Goal: Transaction & Acquisition: Purchase product/service

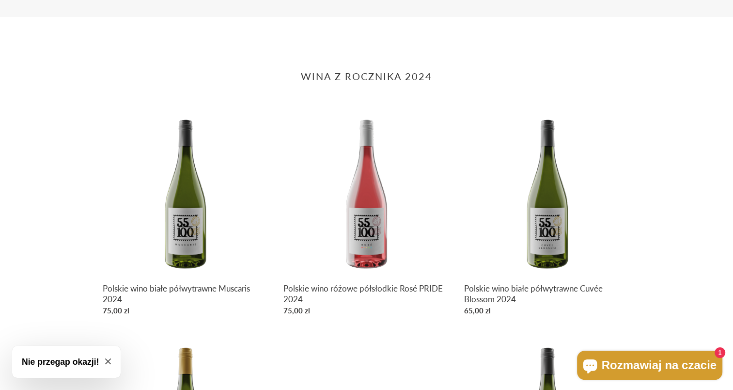
scroll to position [533, 0]
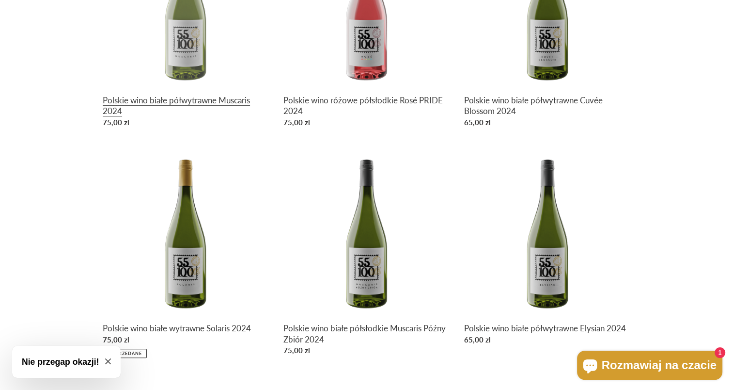
click at [184, 95] on link "Polskie wino białe półwytrawne Muscaris 2024" at bounding box center [186, 26] width 166 height 211
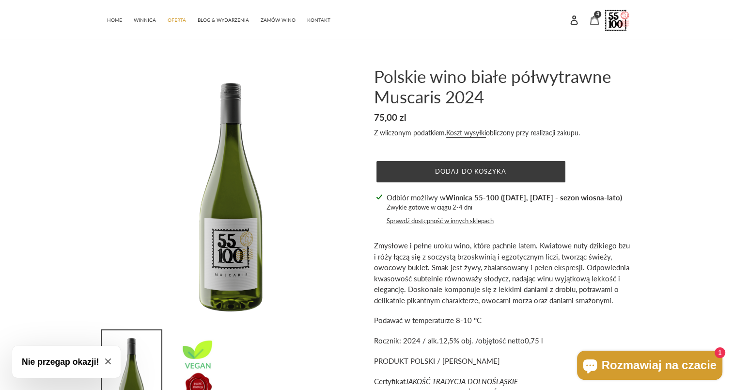
click at [595, 15] on div "4 pozycje" at bounding box center [597, 14] width 7 height 7
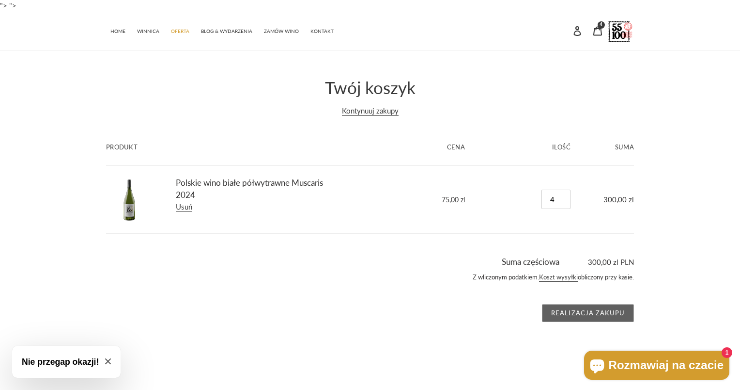
click at [575, 311] on input "Realizacja zakupu" at bounding box center [588, 313] width 92 height 18
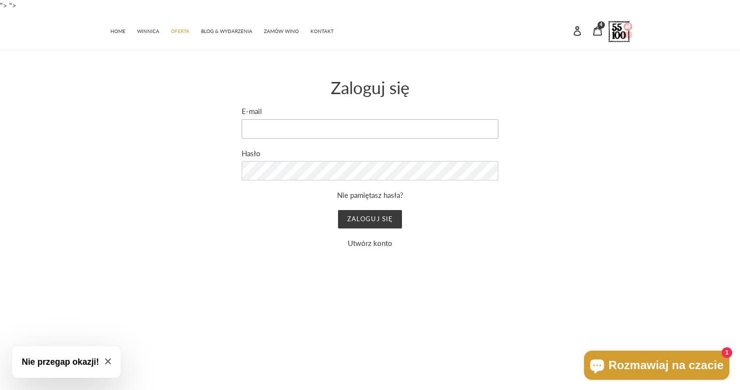
click at [288, 127] on input "E-mail" at bounding box center [370, 128] width 257 height 19
click at [307, 129] on input "E-mail" at bounding box center [370, 128] width 257 height 19
type input "rafalporadaofficial@gmail.com"
click at [338, 210] on input "Zaloguj się" at bounding box center [369, 219] width 63 height 18
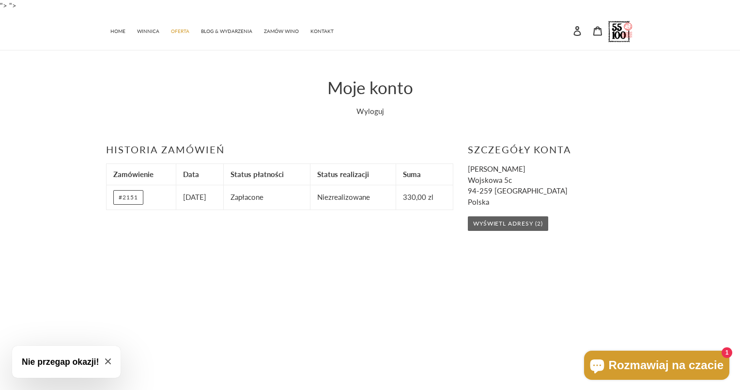
click at [531, 223] on link "Wyświetl adresy (2)" at bounding box center [508, 223] width 80 height 15
